Goal: Task Accomplishment & Management: Use online tool/utility

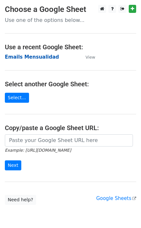
click at [38, 56] on strong "Emails Mensualidad" at bounding box center [32, 57] width 54 height 6
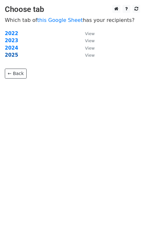
click at [11, 56] on strong "2025" at bounding box center [12, 55] width 14 height 6
click at [13, 56] on strong "2025" at bounding box center [12, 55] width 14 height 6
click at [11, 54] on strong "2025" at bounding box center [12, 55] width 14 height 6
click at [12, 55] on strong "2025" at bounding box center [12, 55] width 14 height 6
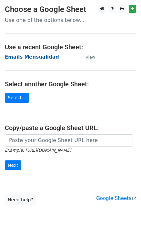
click at [36, 59] on strong "Emails Mensualidad" at bounding box center [32, 57] width 54 height 6
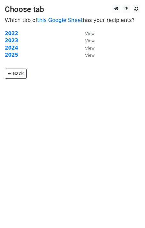
click at [9, 51] on td "2025" at bounding box center [42, 54] width 74 height 7
click at [10, 57] on strong "2025" at bounding box center [12, 55] width 14 height 6
click at [11, 55] on strong "2025" at bounding box center [12, 55] width 14 height 6
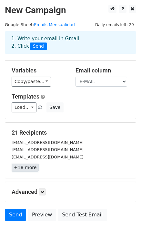
click at [27, 169] on link "+18 more" at bounding box center [25, 167] width 27 height 8
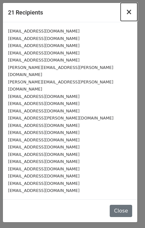
click at [131, 13] on span "×" at bounding box center [129, 11] width 6 height 9
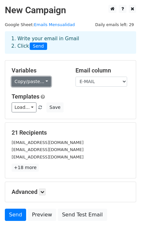
click at [43, 83] on link "Copy/paste..." at bounding box center [31, 82] width 39 height 10
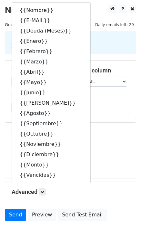
click at [108, 145] on div "[EMAIL_ADDRESS][DOMAIN_NAME]" at bounding box center [70, 142] width 127 height 7
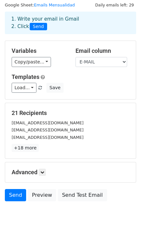
scroll to position [20, 0]
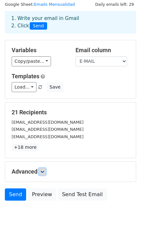
click at [44, 171] on icon at bounding box center [42, 171] width 4 height 4
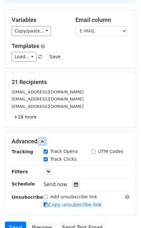
scroll to position [111, 0]
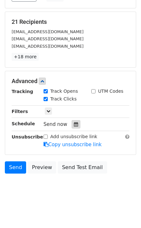
click at [74, 124] on icon at bounding box center [76, 124] width 4 height 5
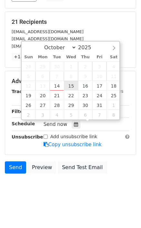
type input "[DATE] 12:00"
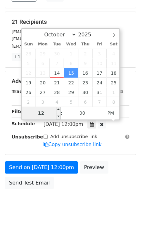
click at [46, 113] on input "12" at bounding box center [41, 112] width 39 height 13
drag, startPoint x: 47, startPoint y: 112, endPoint x: 36, endPoint y: 111, distance: 11.1
click at [36, 112] on input "12" at bounding box center [41, 112] width 39 height 13
type input "08"
type input "[DATE] 08:00"
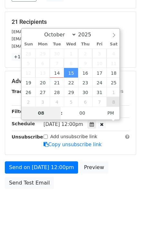
click at [111, 113] on div "October November [DATE] Sun Mon Tue Wed Thu Fri Sat 28 29 30 1 2 3 4 5 6 7 8 9 …" at bounding box center [70, 74] width 99 height 92
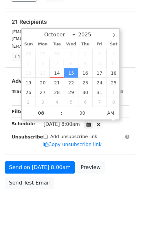
click at [87, 191] on div "Send on [DATE] 8:00am Preview Send Test Email" at bounding box center [70, 176] width 141 height 31
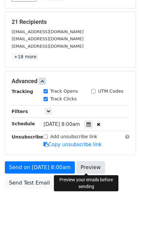
click at [87, 168] on link "Preview" at bounding box center [90, 167] width 28 height 12
